Goal: Transaction & Acquisition: Obtain resource

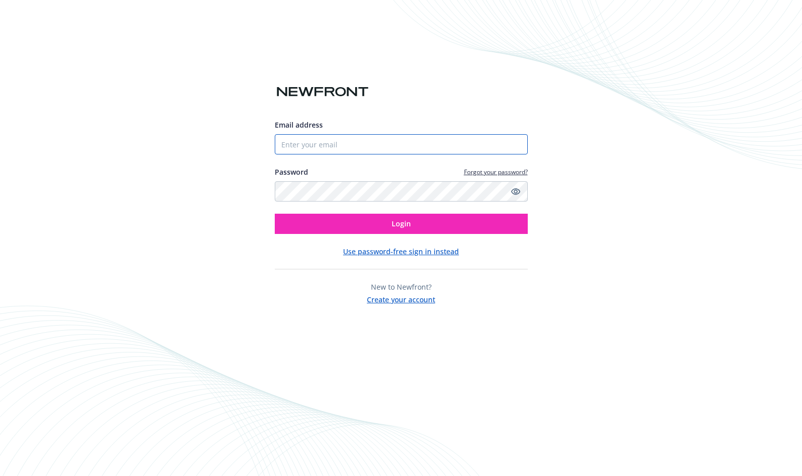
click at [341, 148] on input "Email address" at bounding box center [401, 144] width 253 height 20
click at [0, 475] on com-1password-button at bounding box center [0, 476] width 0 height 0
type input "[PERSON_NAME][EMAIL_ADDRESS][PERSON_NAME]"
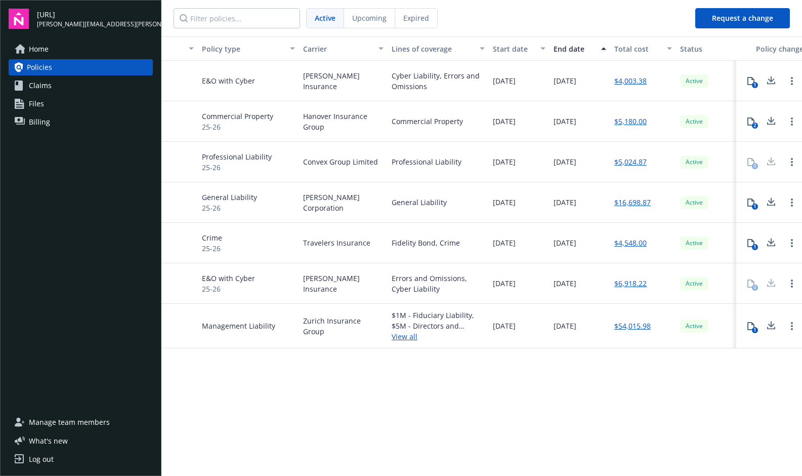
scroll to position [0, 194]
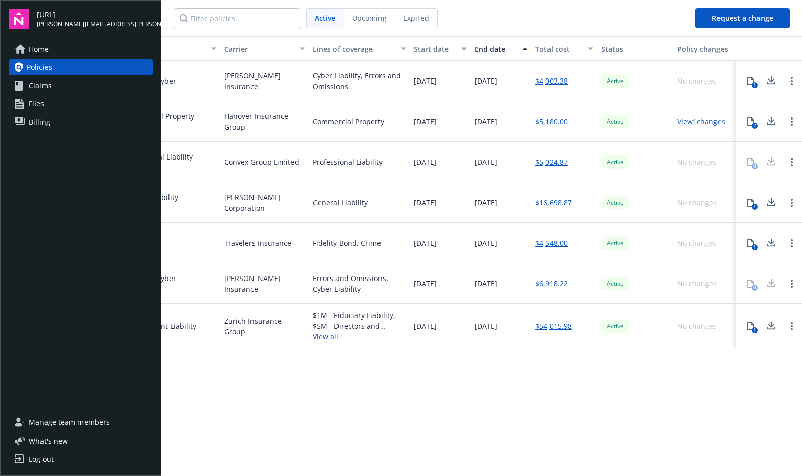
click at [749, 123] on icon at bounding box center [751, 121] width 8 height 8
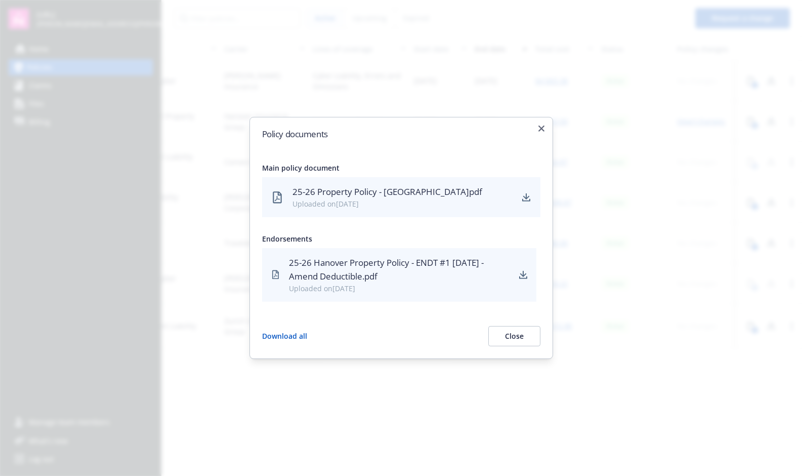
click at [519, 340] on button "Close" at bounding box center [514, 336] width 52 height 20
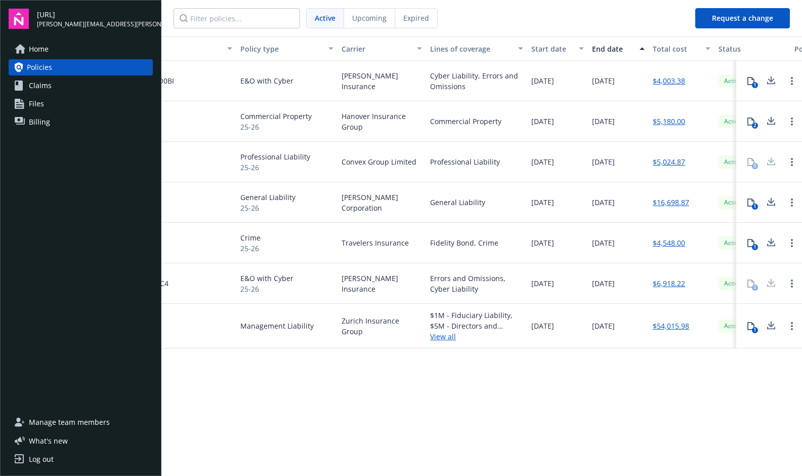
scroll to position [0, 0]
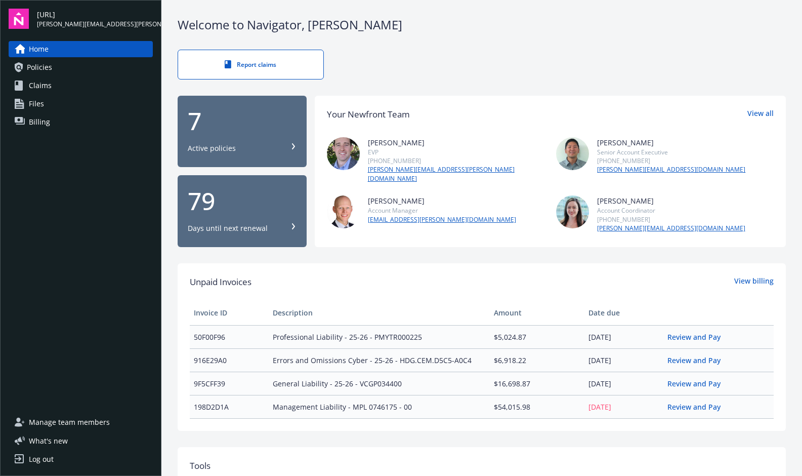
click at [49, 54] on span "Home" at bounding box center [39, 49] width 20 height 16
click at [260, 133] on div "7 Active policies" at bounding box center [242, 131] width 109 height 45
click at [217, 209] on div "79 Days until next renewal" at bounding box center [242, 211] width 109 height 45
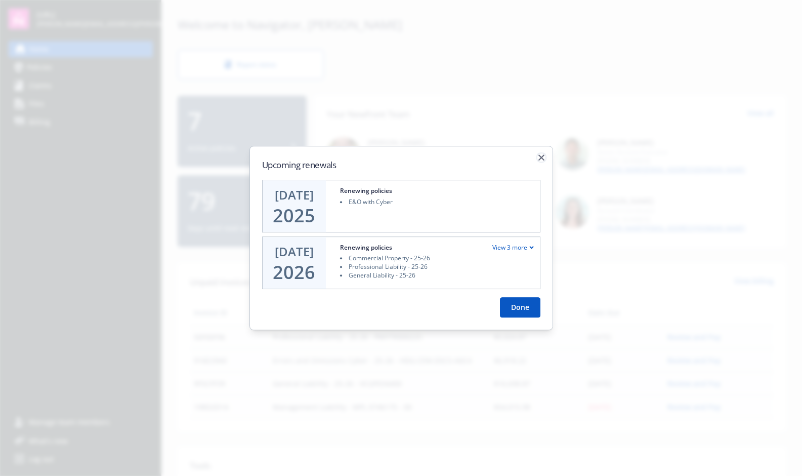
click at [541, 156] on icon "button" at bounding box center [541, 157] width 6 height 6
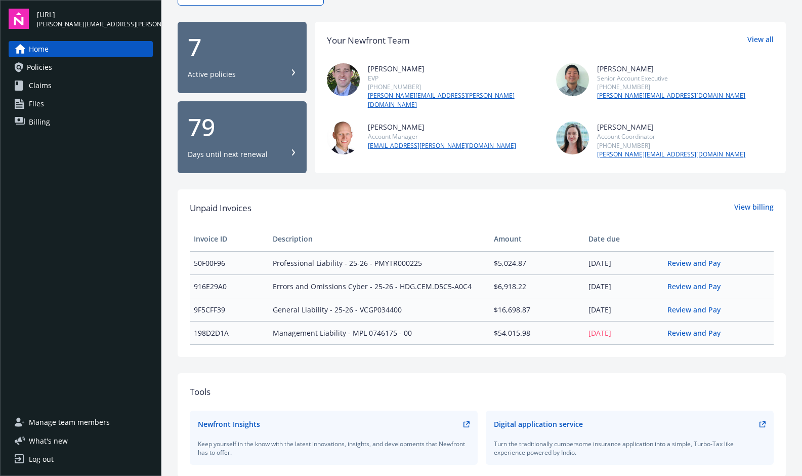
scroll to position [112, 0]
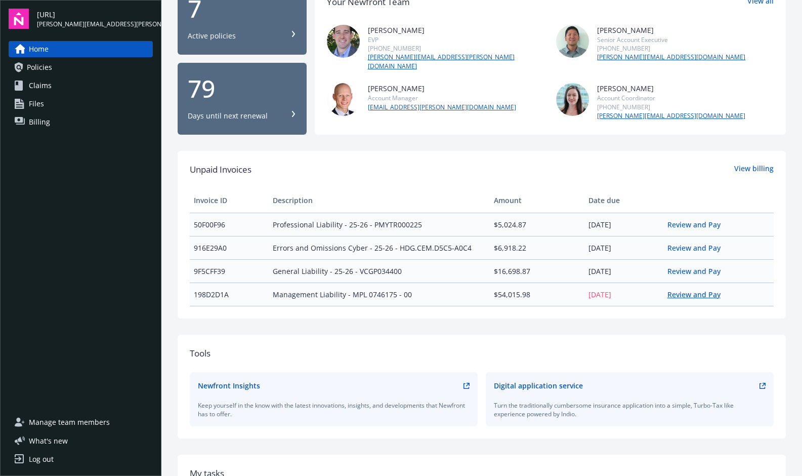
click at [691, 289] on link "Review and Pay" at bounding box center [697, 294] width 61 height 10
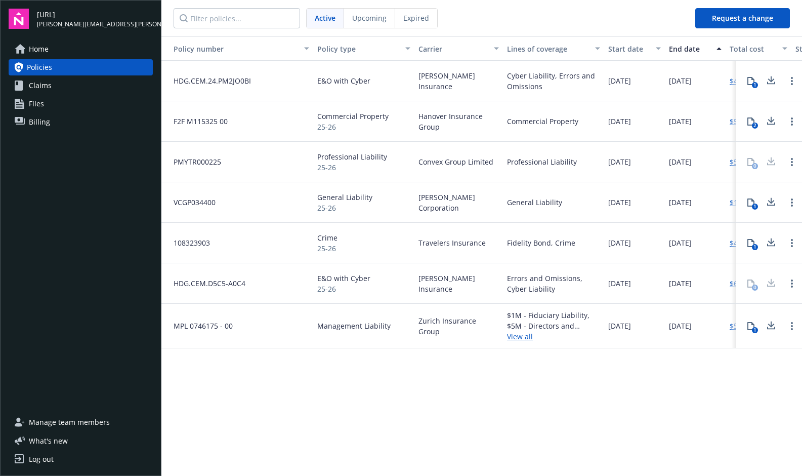
click at [52, 83] on link "Claims" at bounding box center [81, 85] width 144 height 16
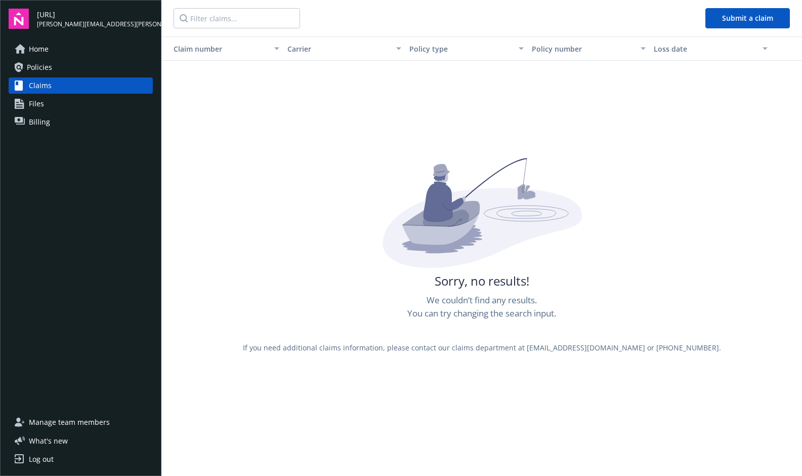
click at [43, 49] on span "Home" at bounding box center [39, 49] width 20 height 16
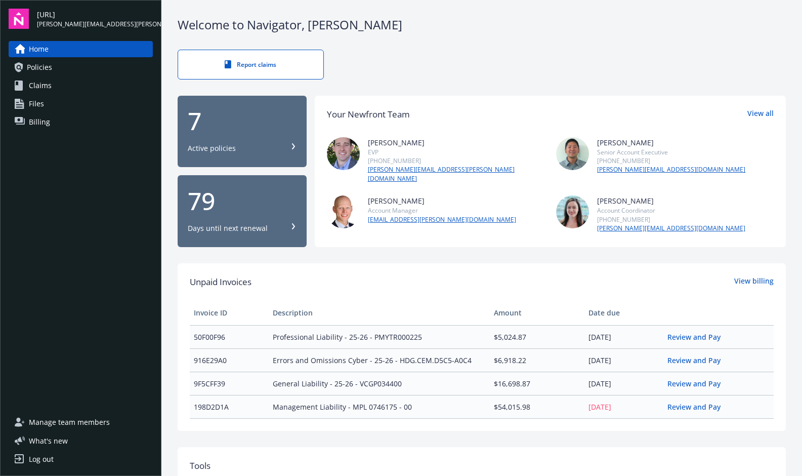
click at [43, 67] on span "Policies" at bounding box center [39, 67] width 25 height 16
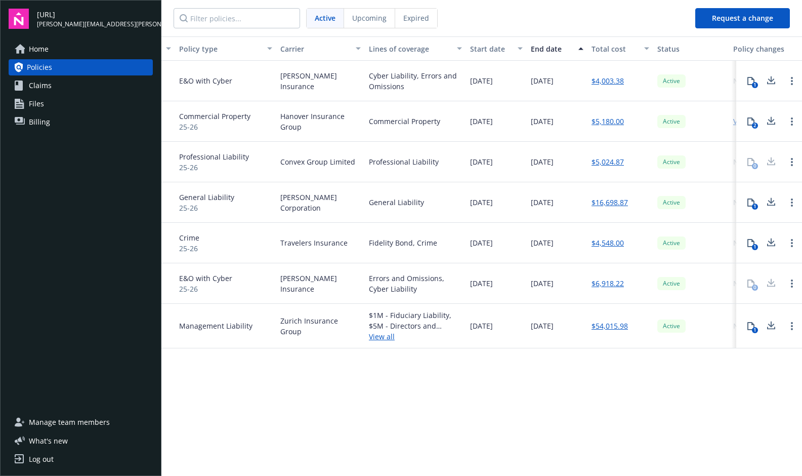
scroll to position [0, 194]
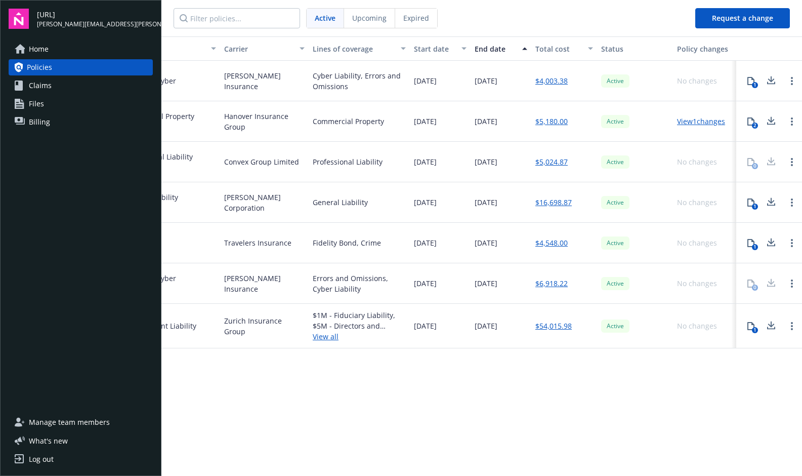
click at [756, 85] on div "1" at bounding box center [755, 85] width 6 height 6
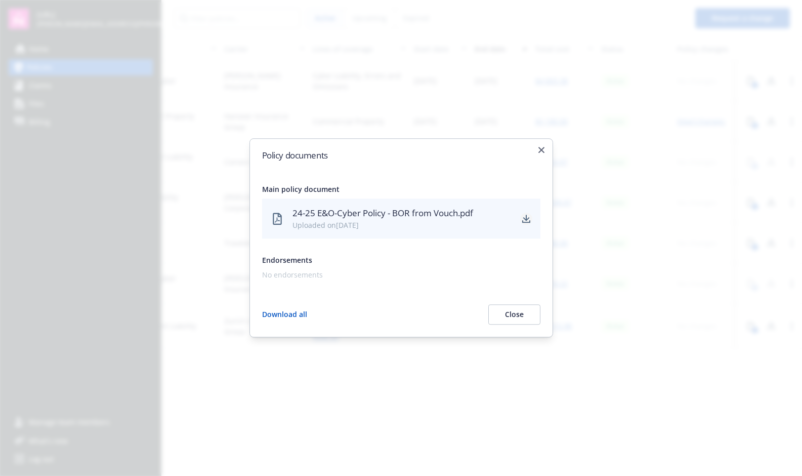
click at [527, 221] on icon "download" at bounding box center [526, 219] width 8 height 8
click at [704, 107] on div at bounding box center [401, 238] width 802 height 476
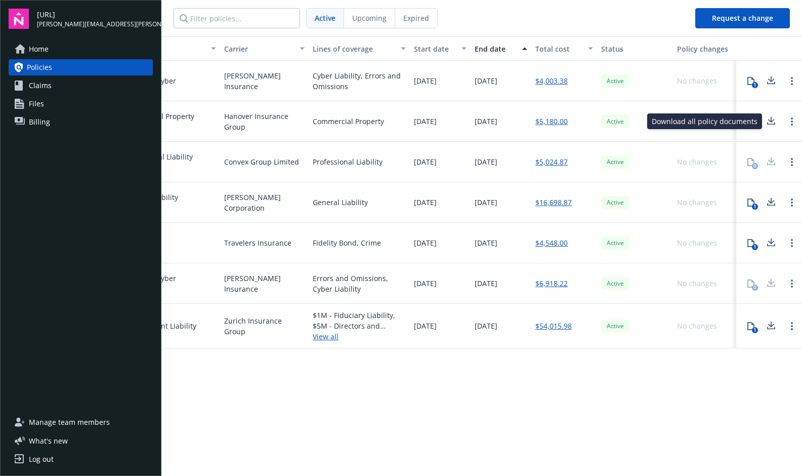
click at [770, 121] on icon at bounding box center [771, 119] width 7 height 6
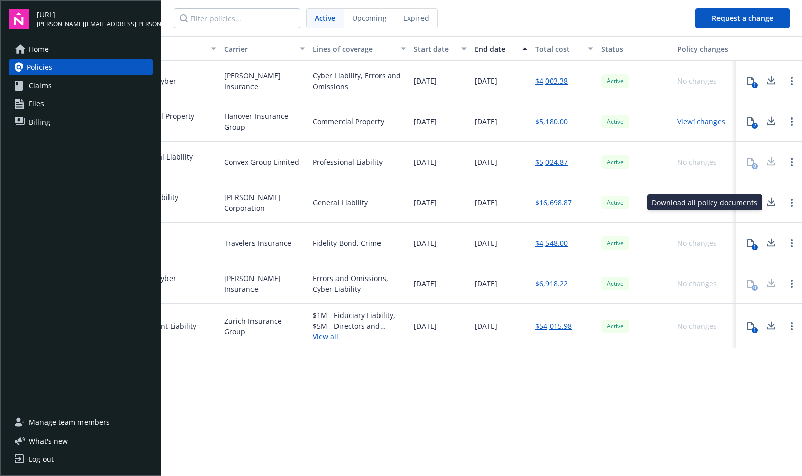
click at [770, 202] on icon at bounding box center [771, 200] width 7 height 6
click at [773, 242] on icon at bounding box center [771, 242] width 12 height 13
click at [770, 329] on icon at bounding box center [771, 325] width 12 height 13
click at [757, 283] on div "0" at bounding box center [751, 283] width 20 height 20
click at [790, 285] on link "Open options" at bounding box center [792, 283] width 12 height 12
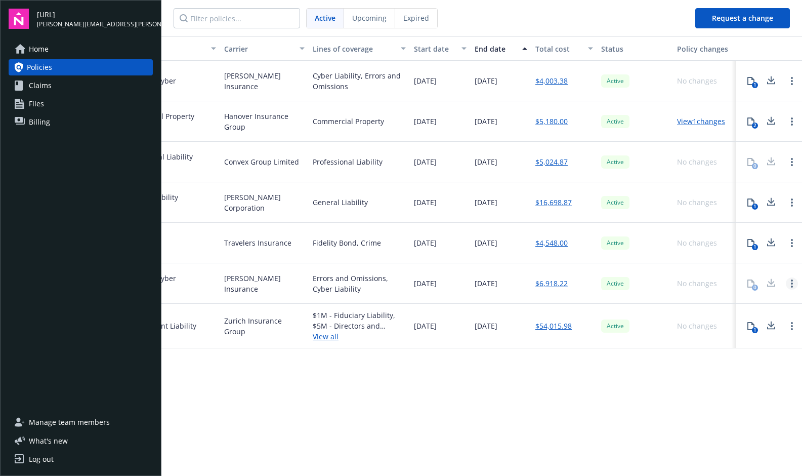
click at [790, 285] on link "Open options" at bounding box center [792, 283] width 12 height 12
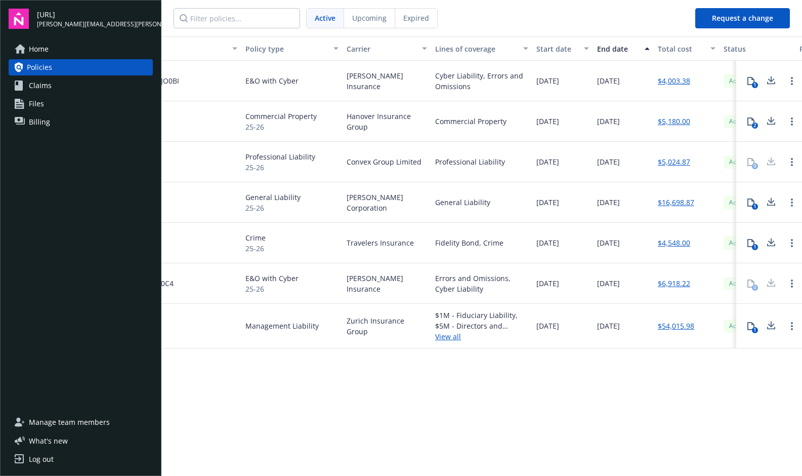
scroll to position [0, 0]
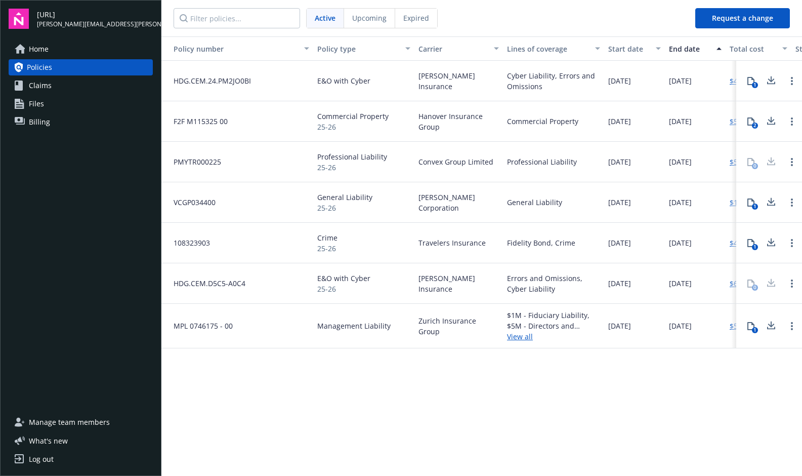
click at [521, 338] on link "View all" at bounding box center [553, 336] width 93 height 11
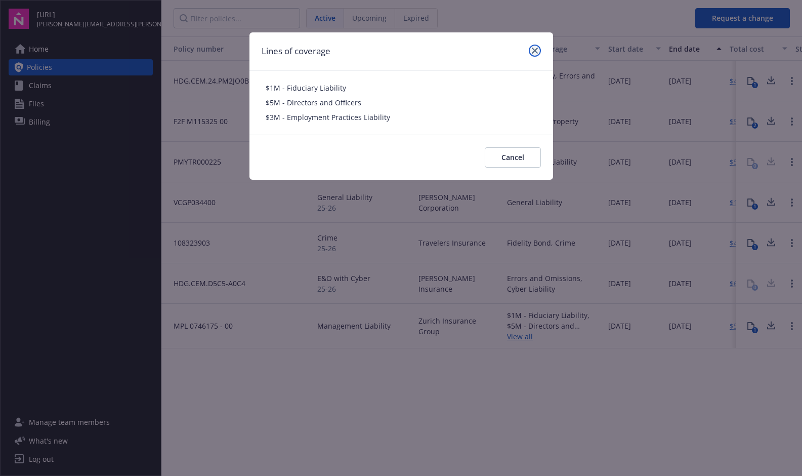
click at [533, 51] on icon "close" at bounding box center [535, 51] width 6 height 6
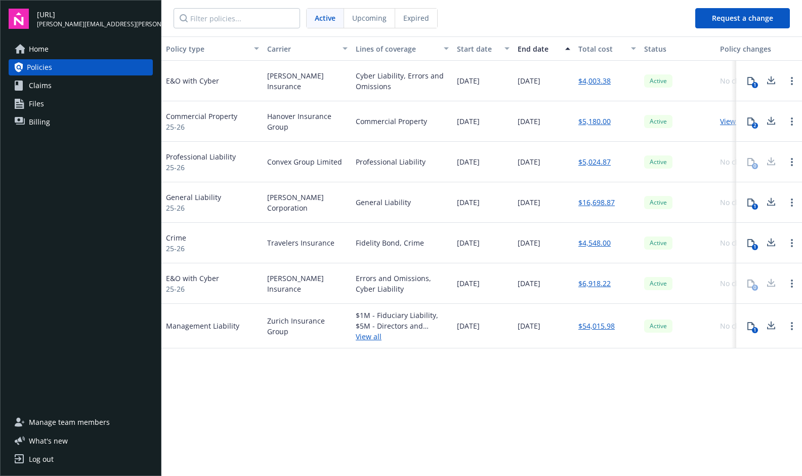
scroll to position [0, 194]
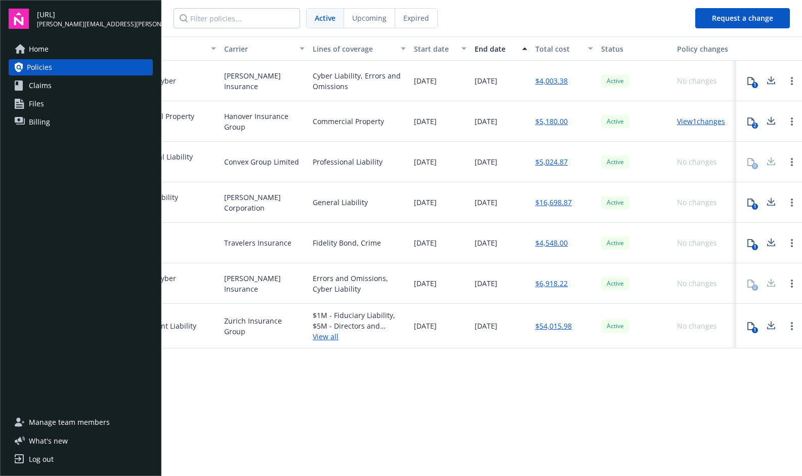
click at [691, 123] on link "View 1 changes" at bounding box center [701, 121] width 48 height 10
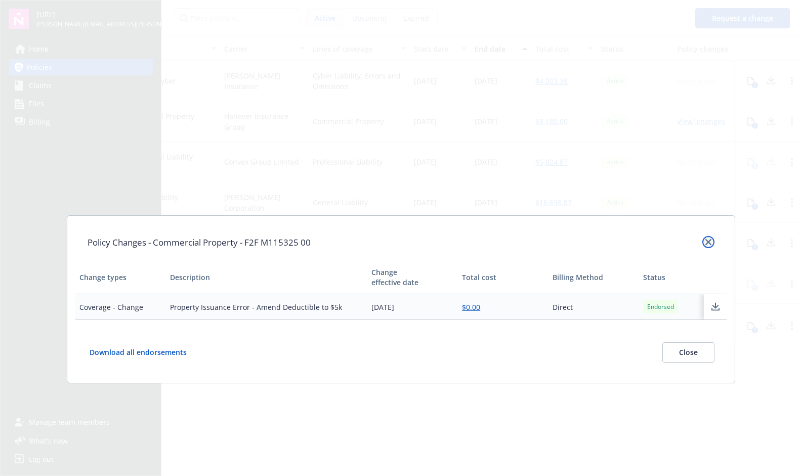
click at [709, 243] on icon "close" at bounding box center [708, 242] width 6 height 6
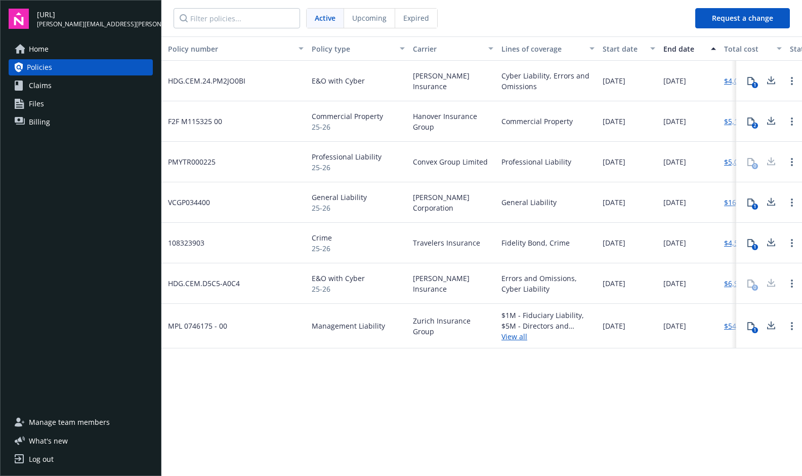
scroll to position [0, 0]
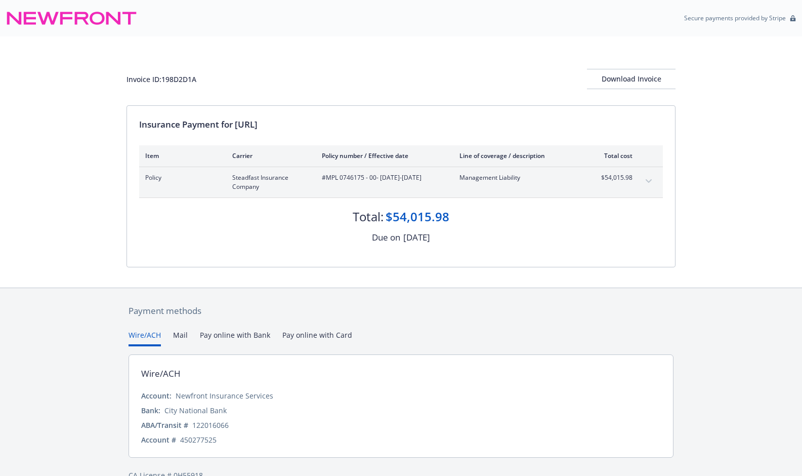
scroll to position [21, 0]
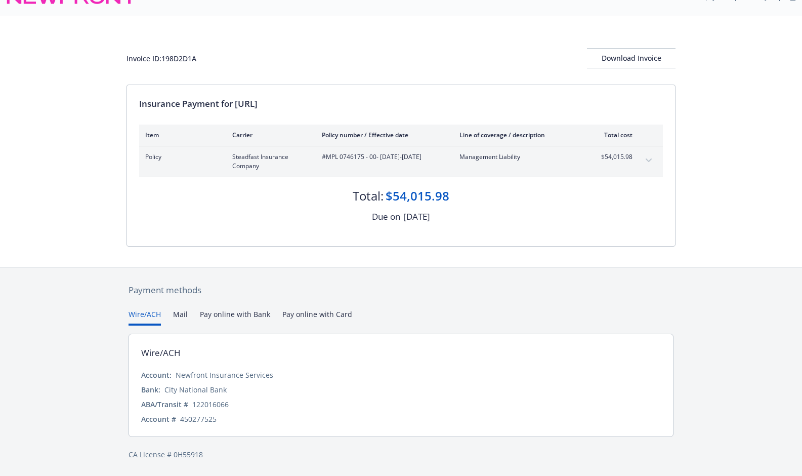
click at [173, 316] on button "Mail" at bounding box center [180, 317] width 15 height 17
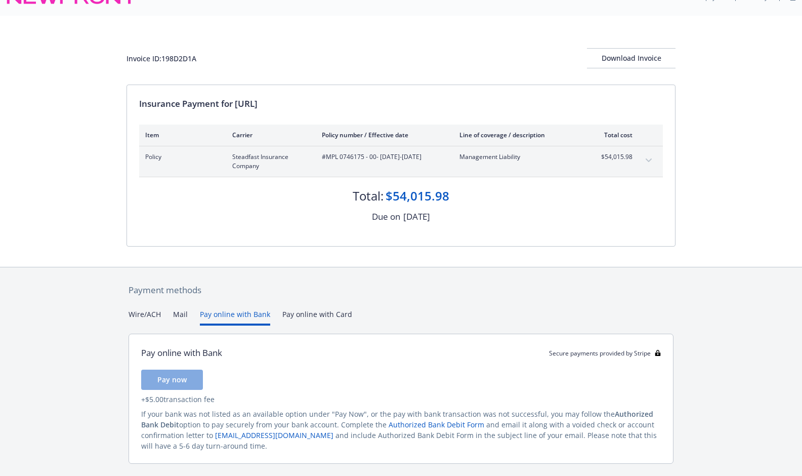
click at [212, 311] on button "Pay online with Bank" at bounding box center [235, 317] width 70 height 17
click at [314, 308] on div "Payment methods Wire/ACH Mail Pay online with Bank Pay online with Card Pay onl…" at bounding box center [400, 385] width 549 height 236
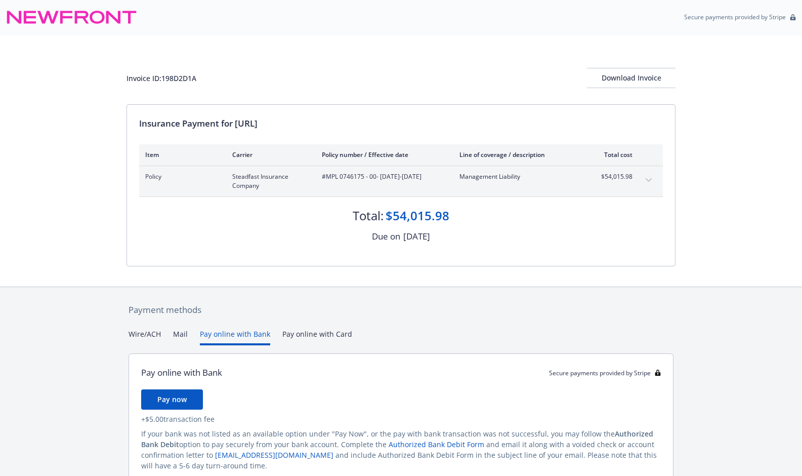
click at [312, 313] on div "Payment methods Wire/ACH Mail Pay online with Bank Pay online with Card Pay onl…" at bounding box center [400, 405] width 549 height 236
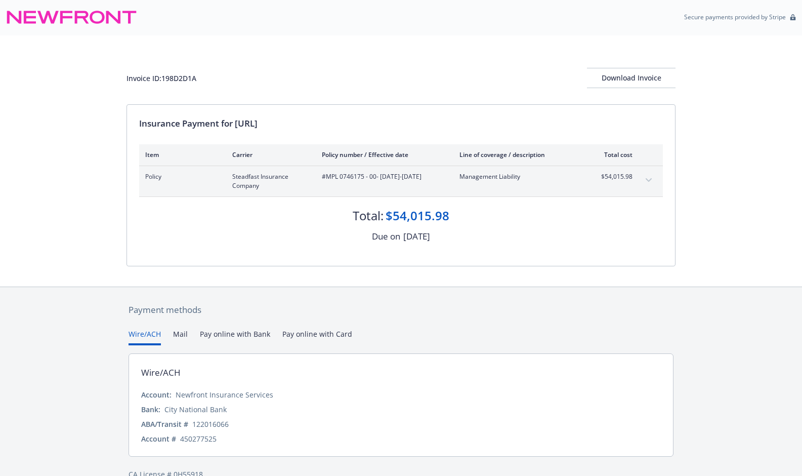
click at [142, 332] on button "Wire/ACH" at bounding box center [145, 336] width 32 height 17
click at [628, 80] on div "Download Invoice" at bounding box center [631, 78] width 89 height 19
